Goal: Information Seeking & Learning: Learn about a topic

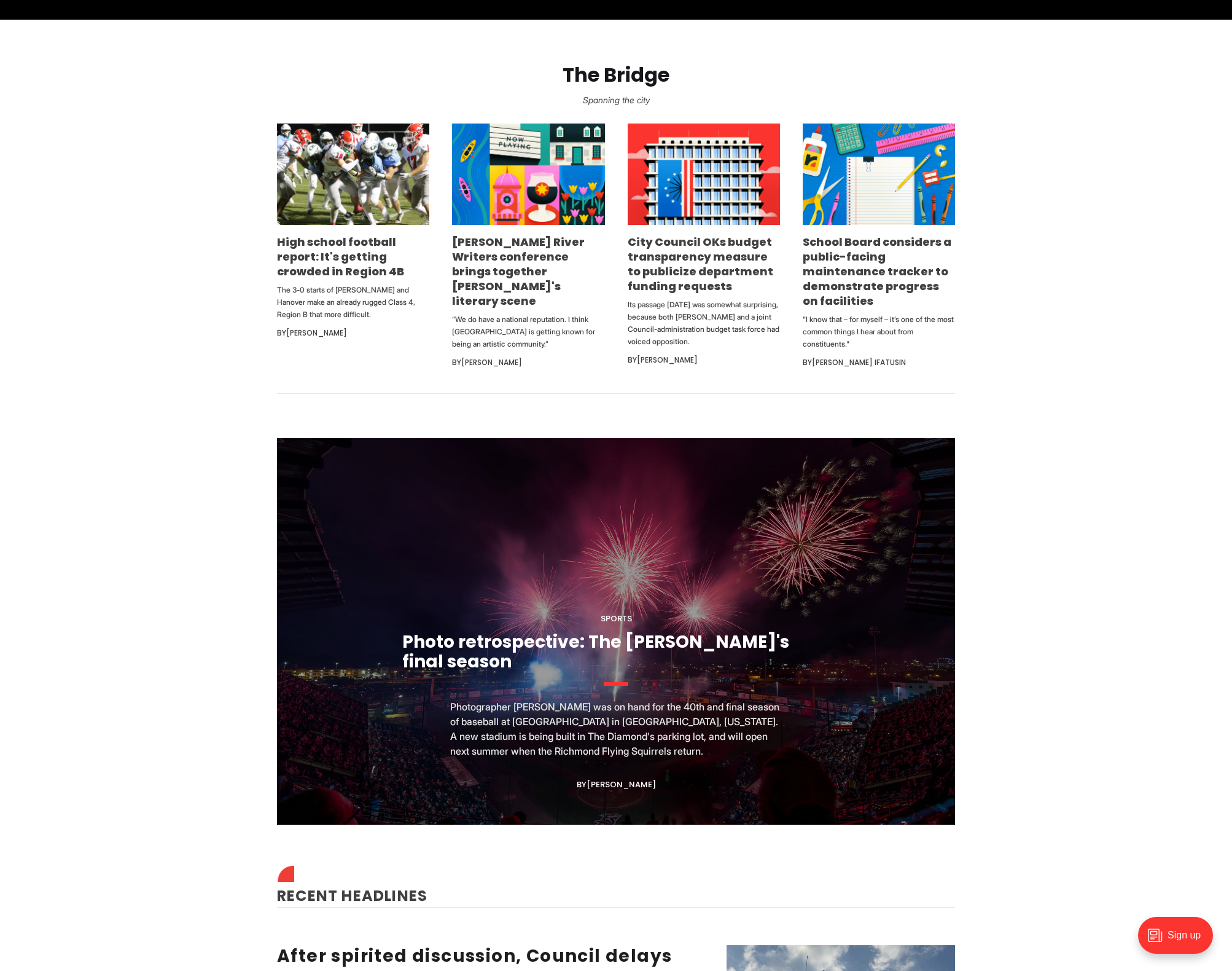
scroll to position [719, 0]
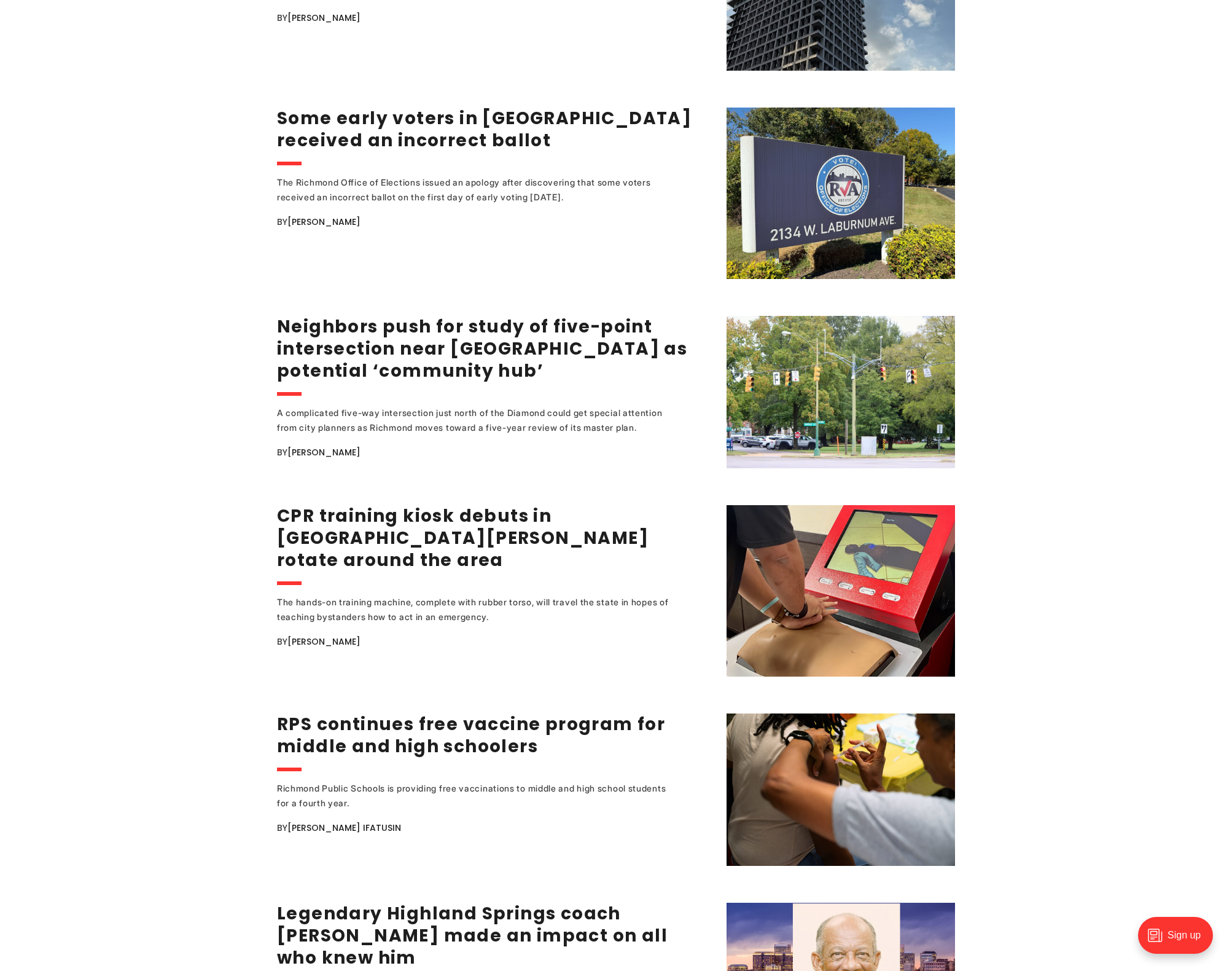
scroll to position [1744, 0]
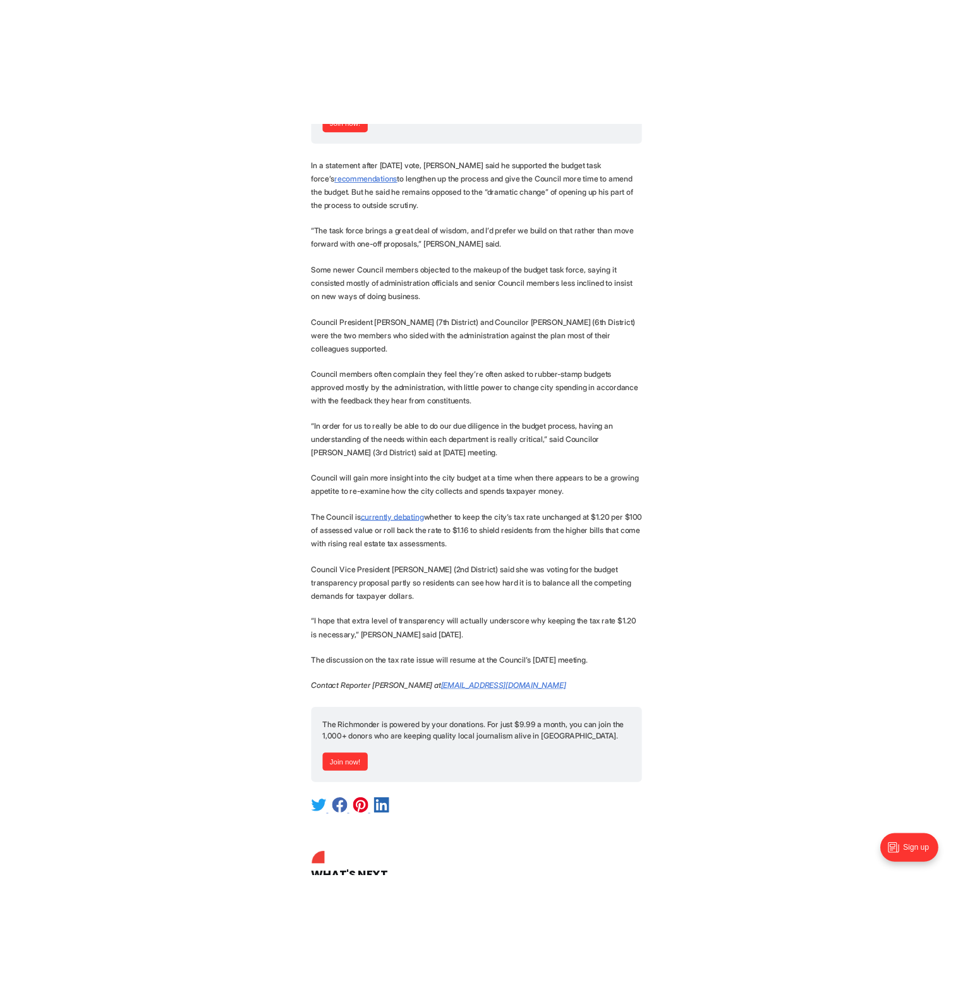
scroll to position [1242, 0]
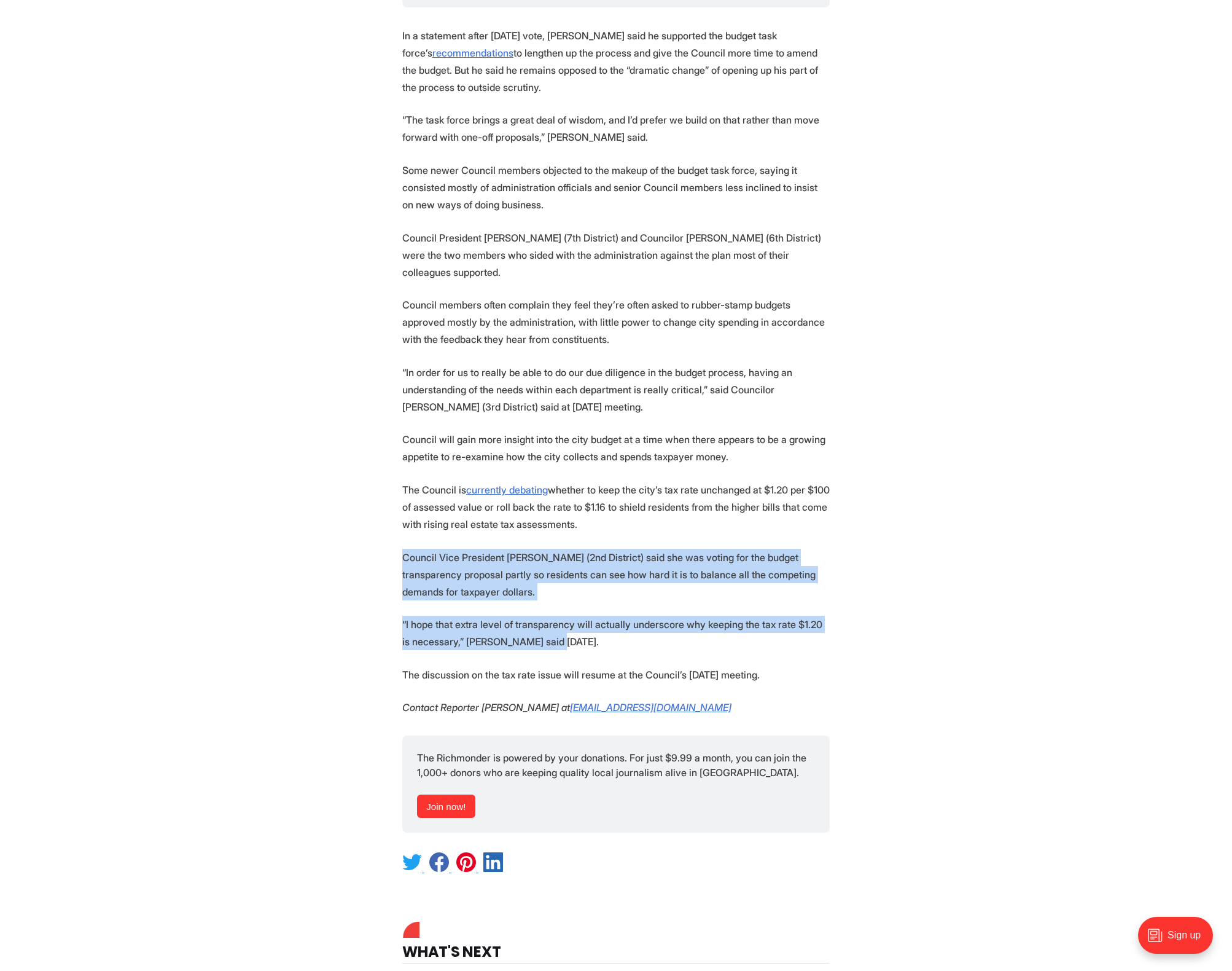
drag, startPoint x: 554, startPoint y: 641, endPoint x: 377, endPoint y: 555, distance: 196.8
click at [377, 555] on section "The Richmond City Council and the general public will gain access to more detai…" at bounding box center [616, 79] width 1232 height 1593
click at [514, 557] on p "Council Vice President [PERSON_NAME] (2nd District) said she was voting for the…" at bounding box center [616, 574] width 428 height 52
drag, startPoint x: 555, startPoint y: 640, endPoint x: 395, endPoint y: 544, distance: 186.6
click at [394, 546] on section "The Richmond City Council and the general public will gain access to more detai…" at bounding box center [616, 79] width 1232 height 1593
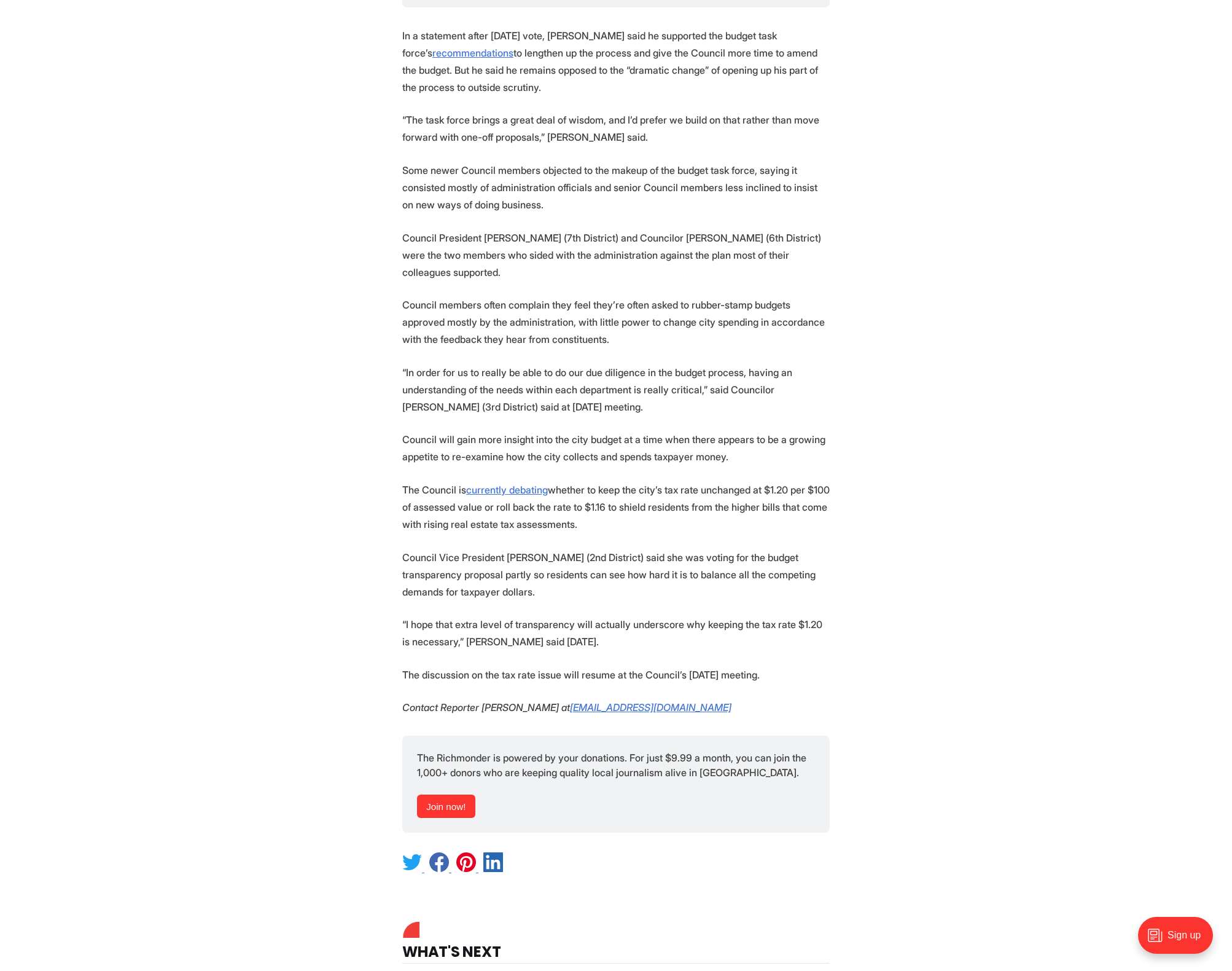
click at [753, 672] on p "The discussion on the tax rate issue will resume at the Council’s [DATE] meetin…" at bounding box center [616, 675] width 428 height 17
